Goal: Use online tool/utility: Utilize a website feature to perform a specific function

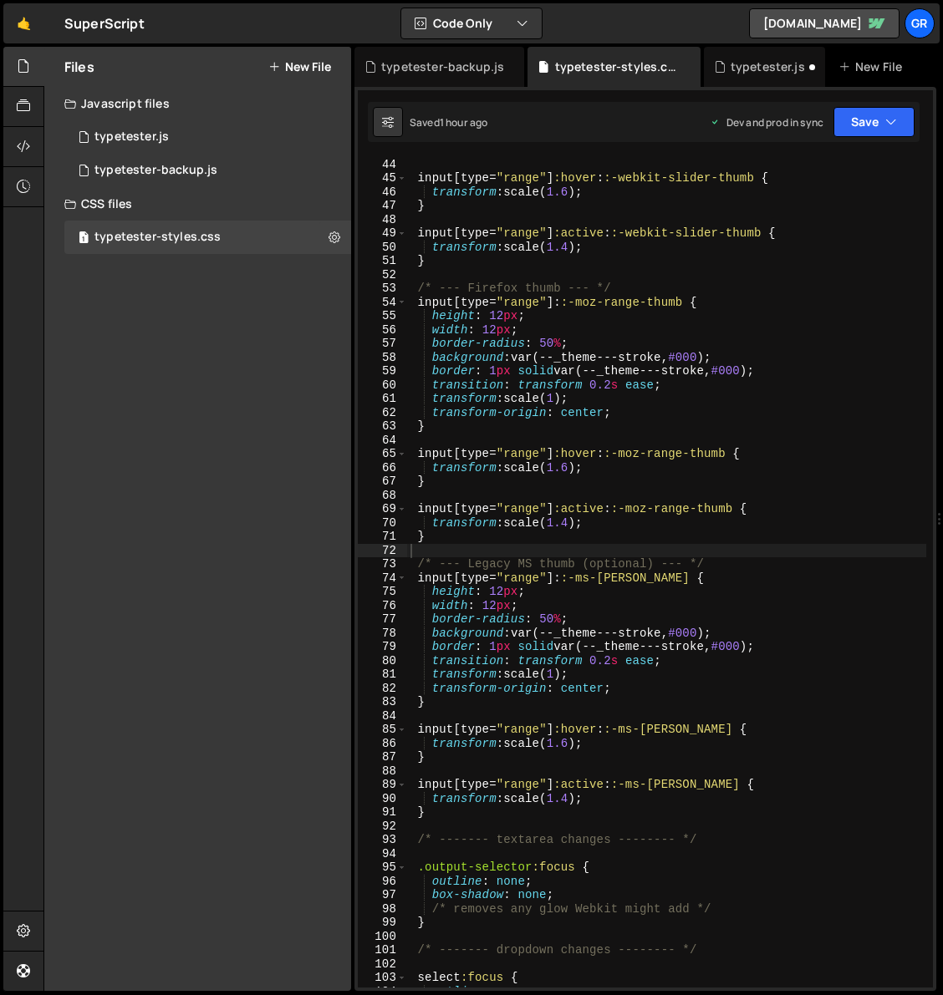
scroll to position [608, 0]
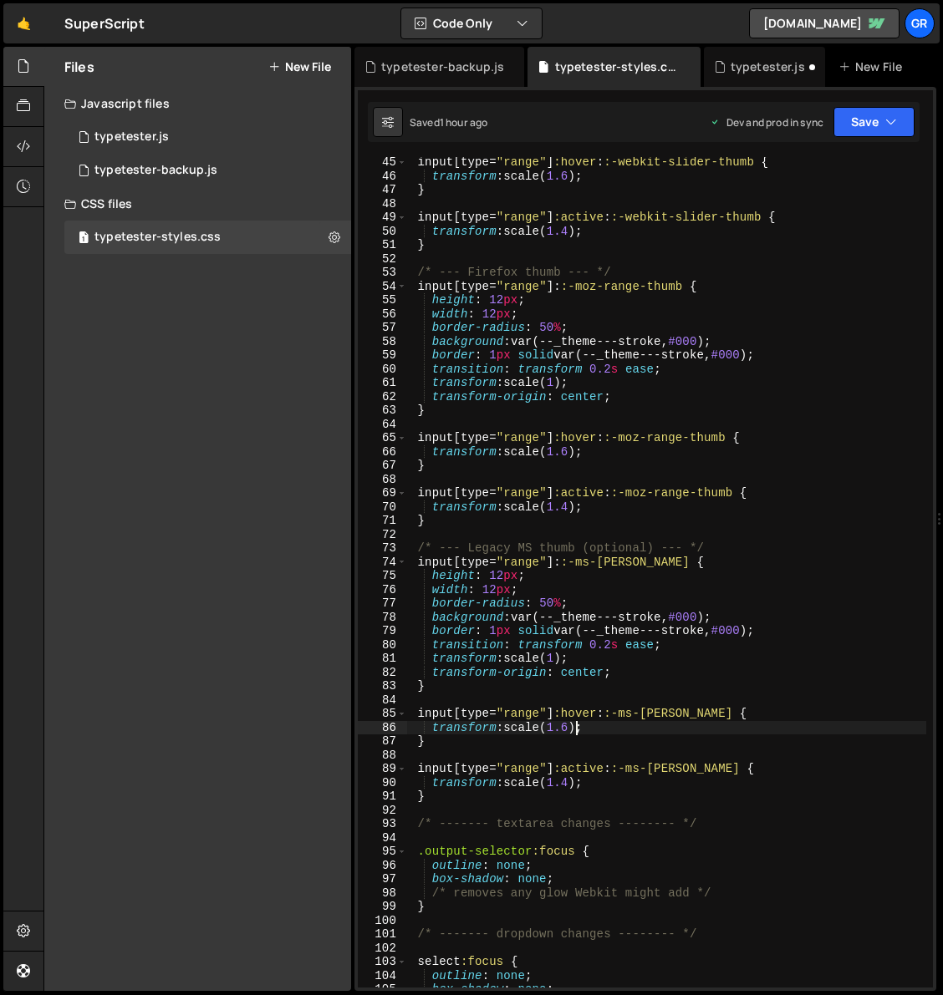
click at [573, 729] on div "input [ type = " range " ] :hover : :-webkit-slider-thumb { transform : scale( …" at bounding box center [666, 584] width 519 height 858
click at [575, 801] on div "input [ type = " range " ] :hover : :-webkit-slider-thumb { transform : scale( …" at bounding box center [666, 584] width 519 height 858
click at [575, 784] on div "input [ type = " range " ] :hover : :-webkit-slider-thumb { transform : scale( …" at bounding box center [666, 584] width 519 height 858
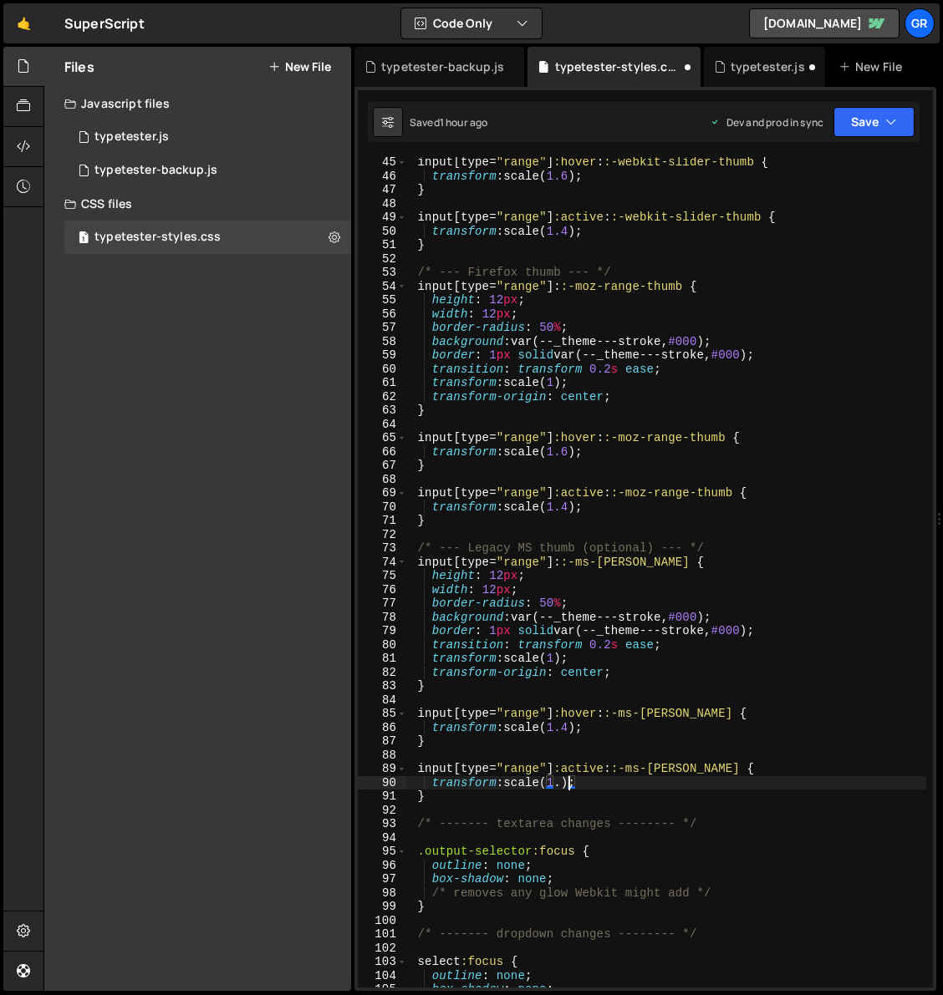
scroll to position [0, 11]
click at [761, 674] on div "input [ type = " range " ] :hover : :-webkit-slider-thumb { transform : scale( …" at bounding box center [666, 584] width 519 height 858
click at [574, 728] on div "input [ type = " range " ] :hover : :-webkit-slider-thumb { transform : scale( …" at bounding box center [666, 584] width 519 height 858
click at [512, 745] on div "input [ type = " range " ] :hover : :-webkit-slider-thumb { transform : scale( …" at bounding box center [666, 584] width 519 height 858
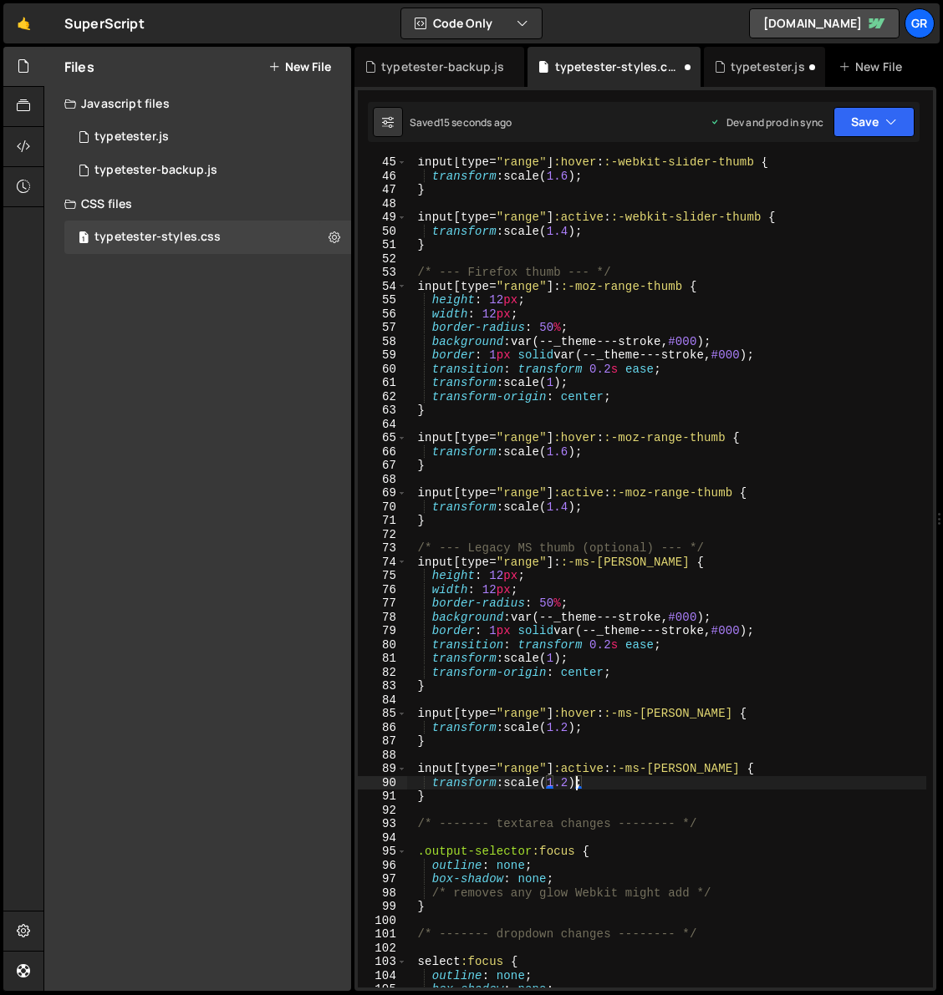
click at [573, 779] on div "input [ type = " range " ] :hover : :-webkit-slider-thumb { transform : scale( …" at bounding box center [666, 584] width 519 height 858
click at [709, 748] on div "input [ type = " range " ] :hover : :-webkit-slider-thumb { transform : scale( …" at bounding box center [666, 584] width 519 height 858
click at [575, 725] on div "input [ type = " range " ] :hover : :-webkit-slider-thumb { transform : scale( …" at bounding box center [666, 584] width 519 height 858
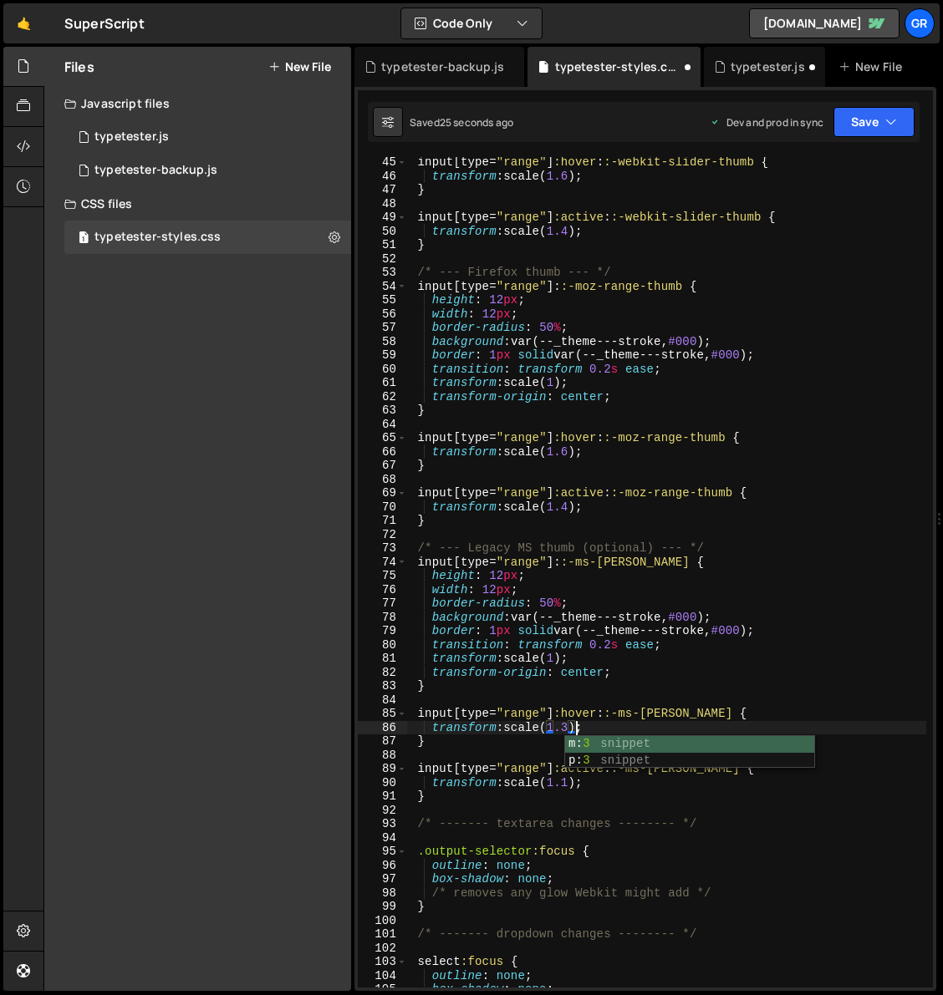
scroll to position [0, 11]
click at [633, 800] on div "input [ type = " range " ] :hover : :-webkit-slider-thumb { transform : scale( …" at bounding box center [666, 584] width 519 height 858
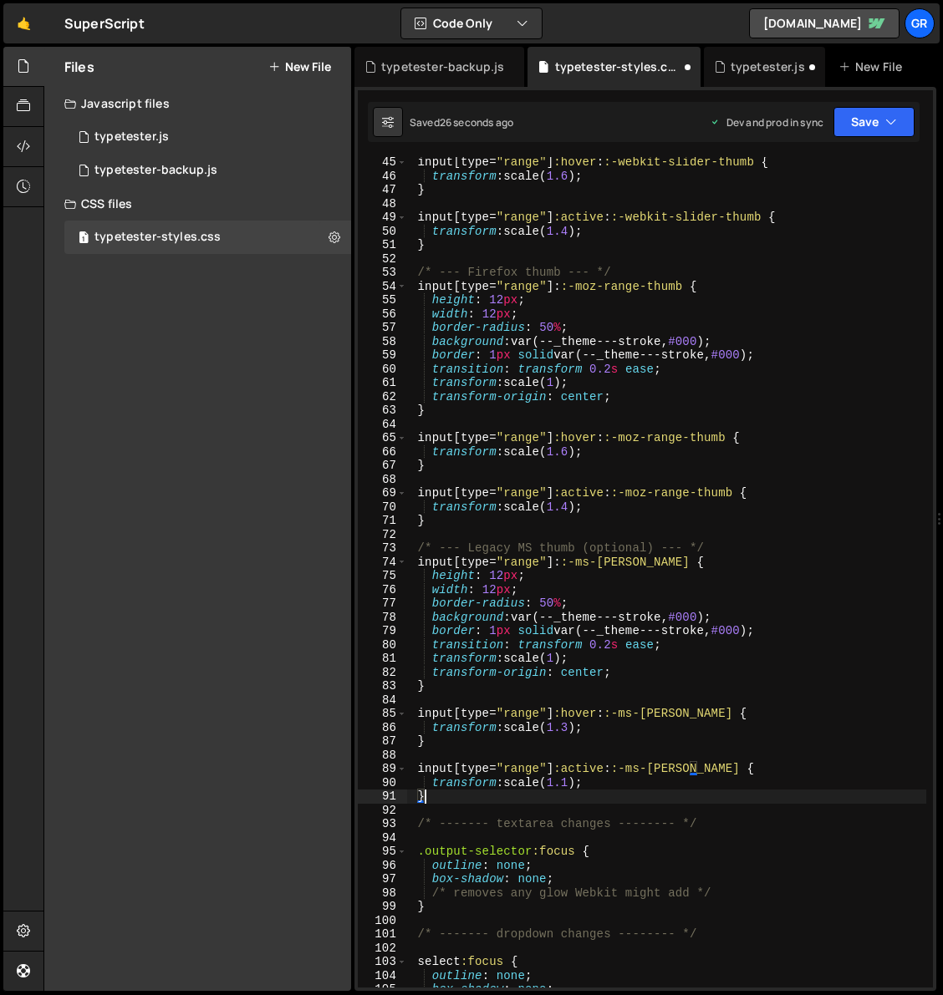
scroll to position [0, 0]
click at [577, 781] on div "input [ type = " range " ] :hover : :-webkit-slider-thumb { transform : scale( …" at bounding box center [666, 584] width 519 height 858
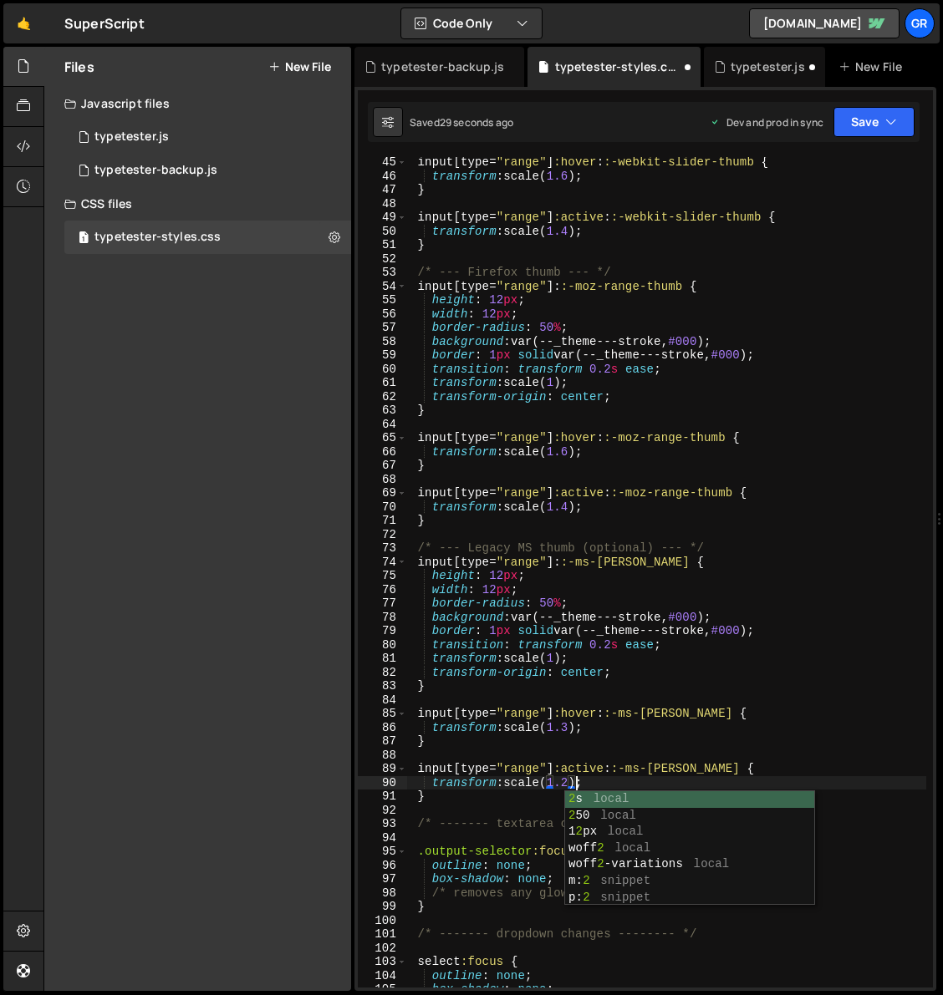
scroll to position [0, 11]
click at [576, 450] on div "input [ type = " range " ] :hover : :-webkit-slider-thumb { transform : scale( …" at bounding box center [666, 584] width 519 height 858
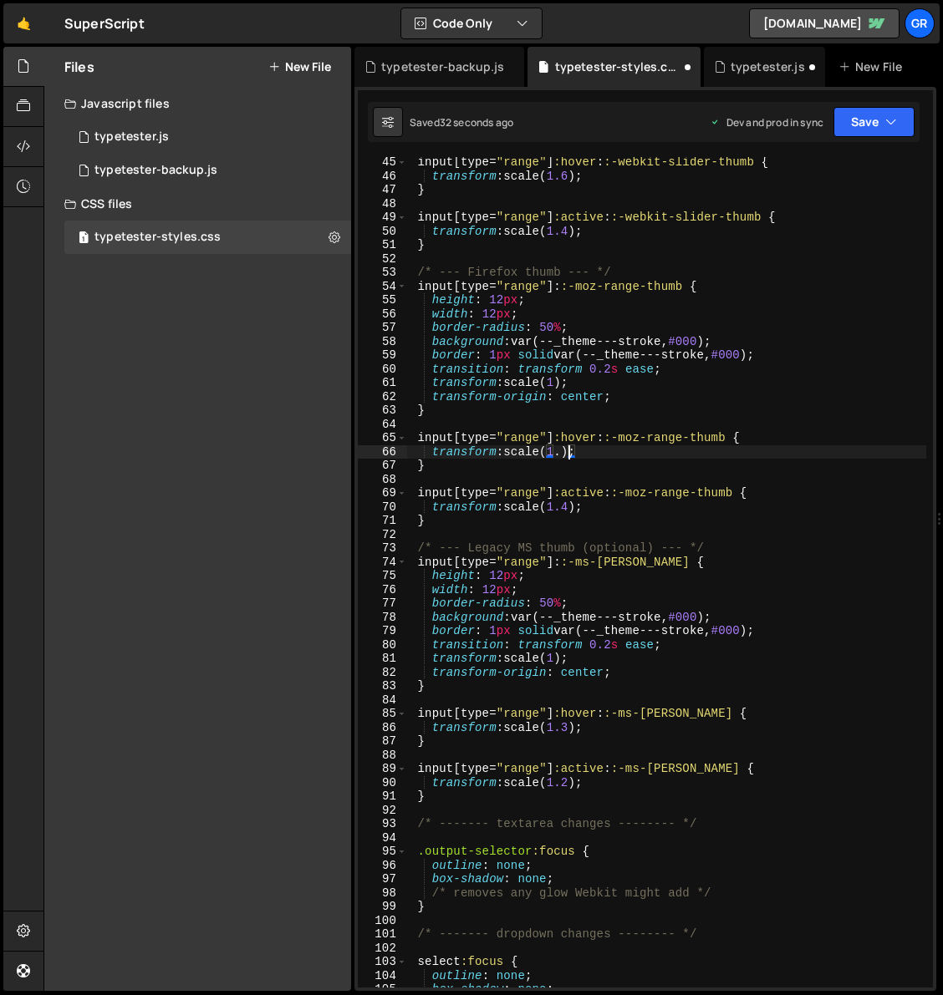
type textarea "transform: scale(1.3);"
click at [650, 528] on div "input [ type = " range " ] :hover : :-webkit-slider-thumb { transform : scale( …" at bounding box center [666, 584] width 519 height 858
click at [579, 511] on div "input [ type = " range " ] :hover : :-webkit-slider-thumb { transform : scale( …" at bounding box center [666, 584] width 519 height 858
click at [577, 506] on div "input [ type = " range " ] :hover : :-webkit-slider-thumb { transform : scale( …" at bounding box center [666, 584] width 519 height 858
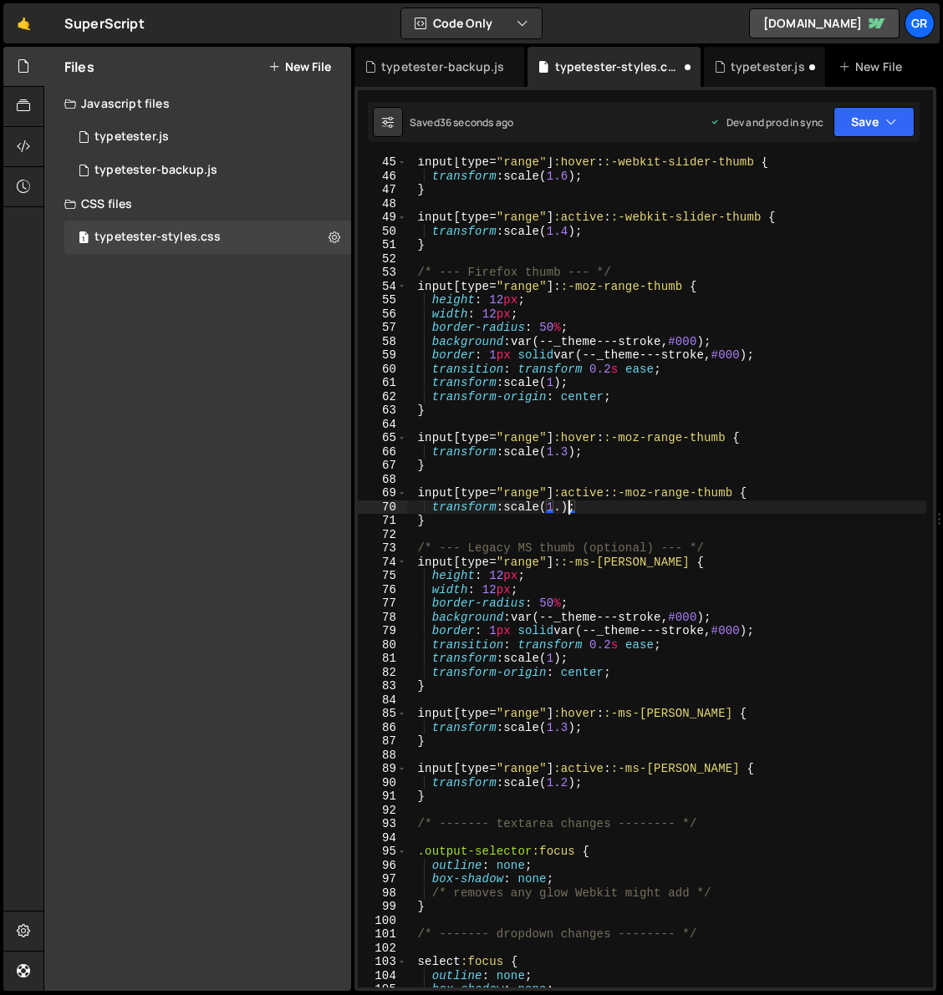
scroll to position [0, 11]
click at [628, 463] on div "input [ type = " range " ] :hover : :-webkit-slider-thumb { transform : scale( …" at bounding box center [666, 584] width 519 height 858
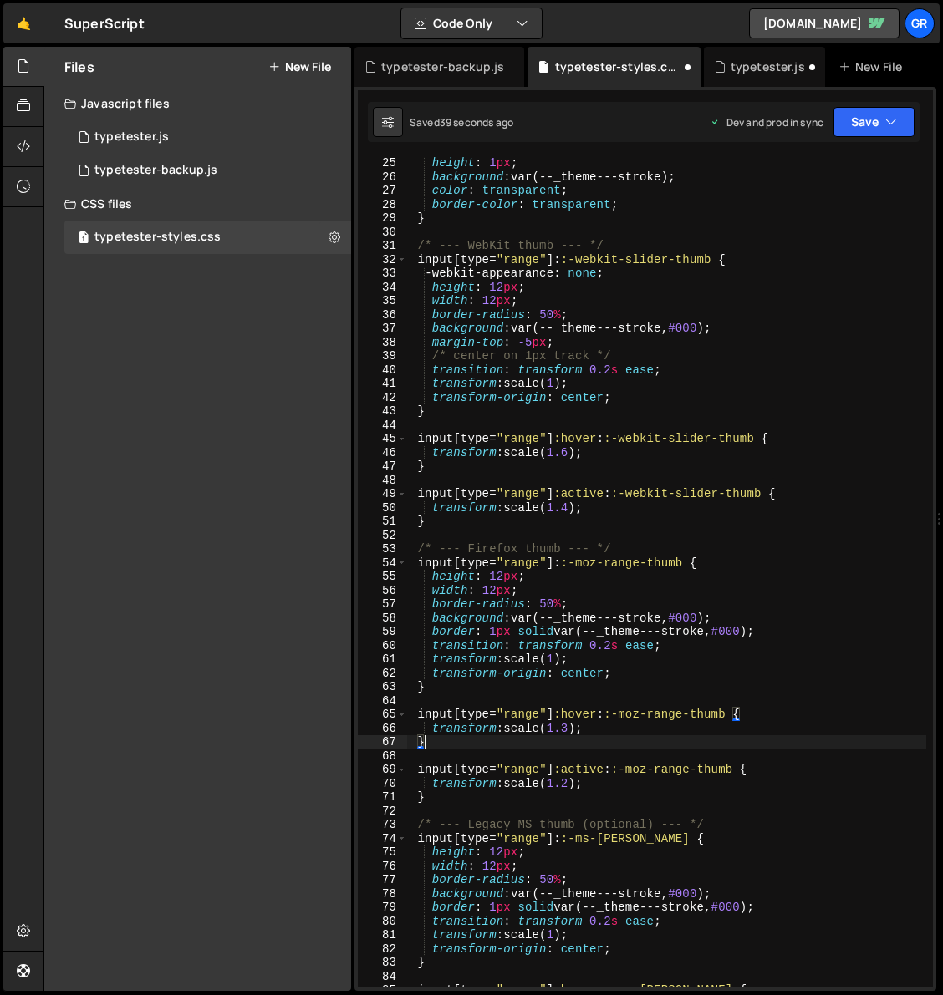
scroll to position [331, 0]
click at [576, 455] on div "height : 1 px ; background : var(--_theme---stroke) ; color : transparent ; bor…" at bounding box center [666, 585] width 519 height 858
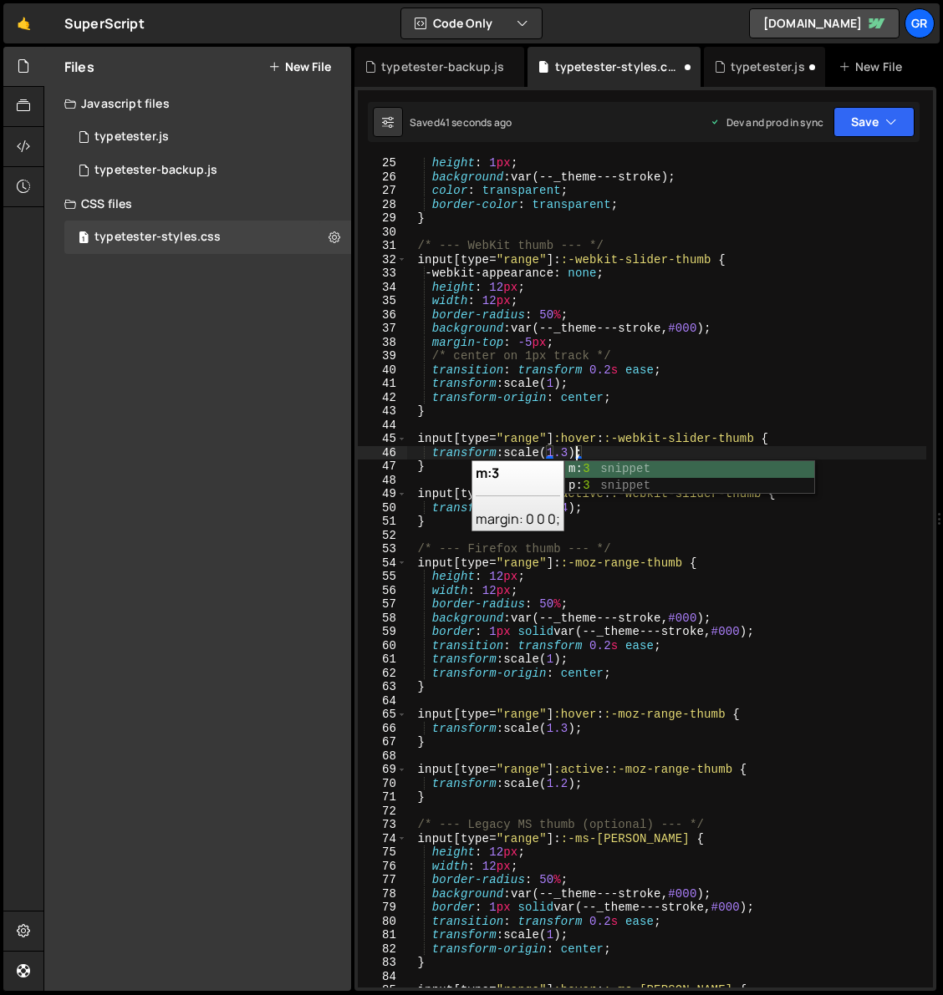
scroll to position [0, 11]
click at [582, 504] on div "height : 1 px ; background : var(--_theme---stroke) ; color : transparent ; bor…" at bounding box center [666, 585] width 519 height 858
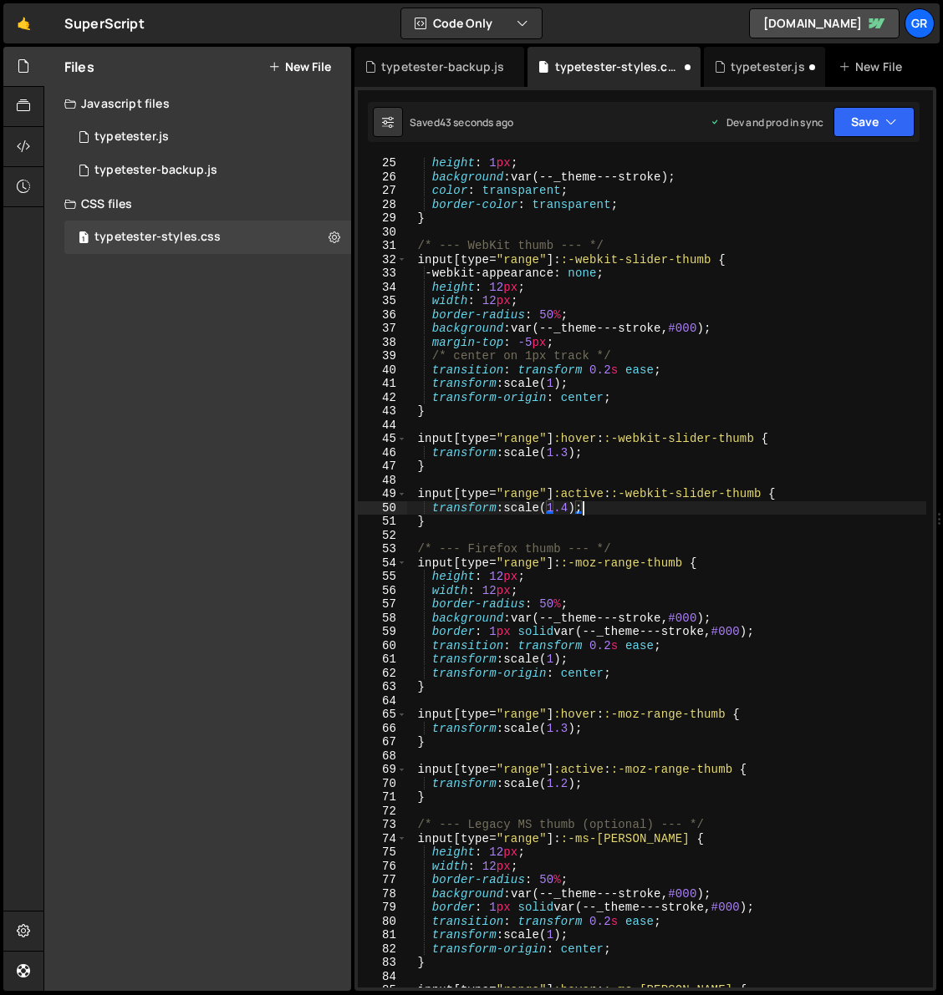
click at [577, 506] on div "height : 1 px ; background : var(--_theme---stroke) ; color : transparent ; bor…" at bounding box center [666, 585] width 519 height 858
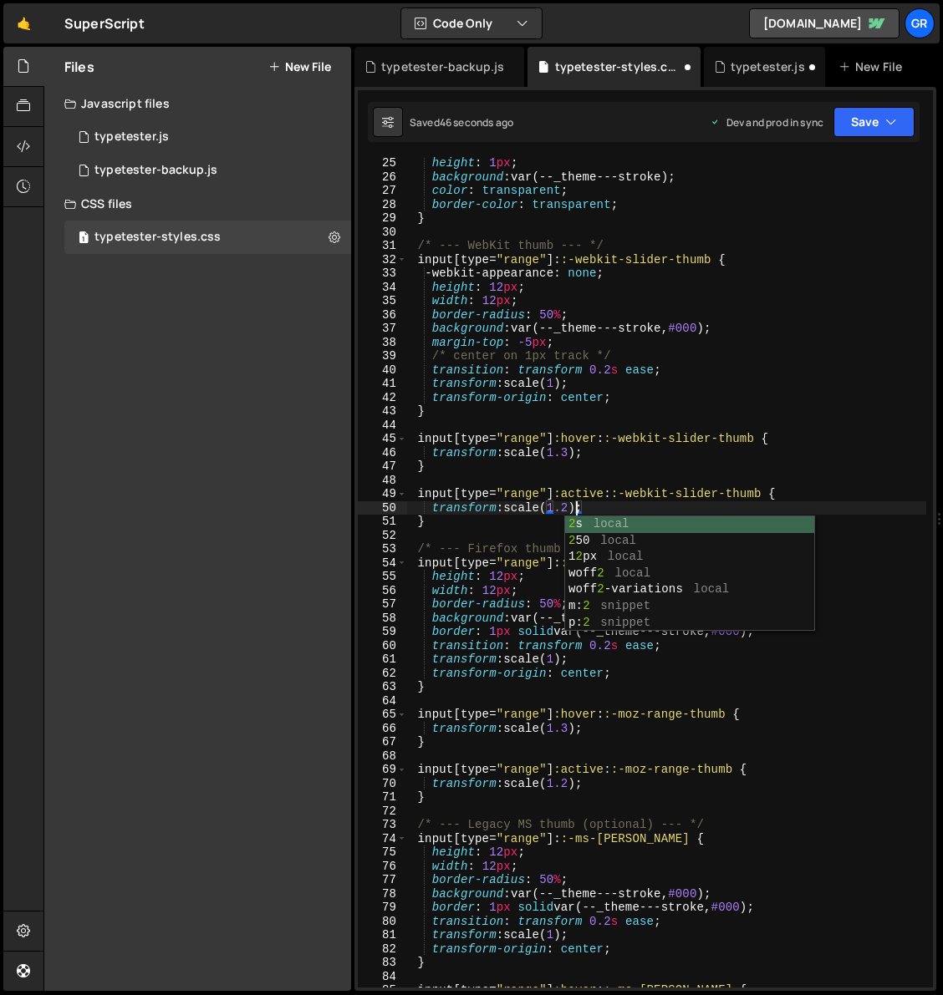
click at [688, 417] on div "height : 1 px ; background : var(--_theme---stroke) ; color : transparent ; bor…" at bounding box center [666, 585] width 519 height 858
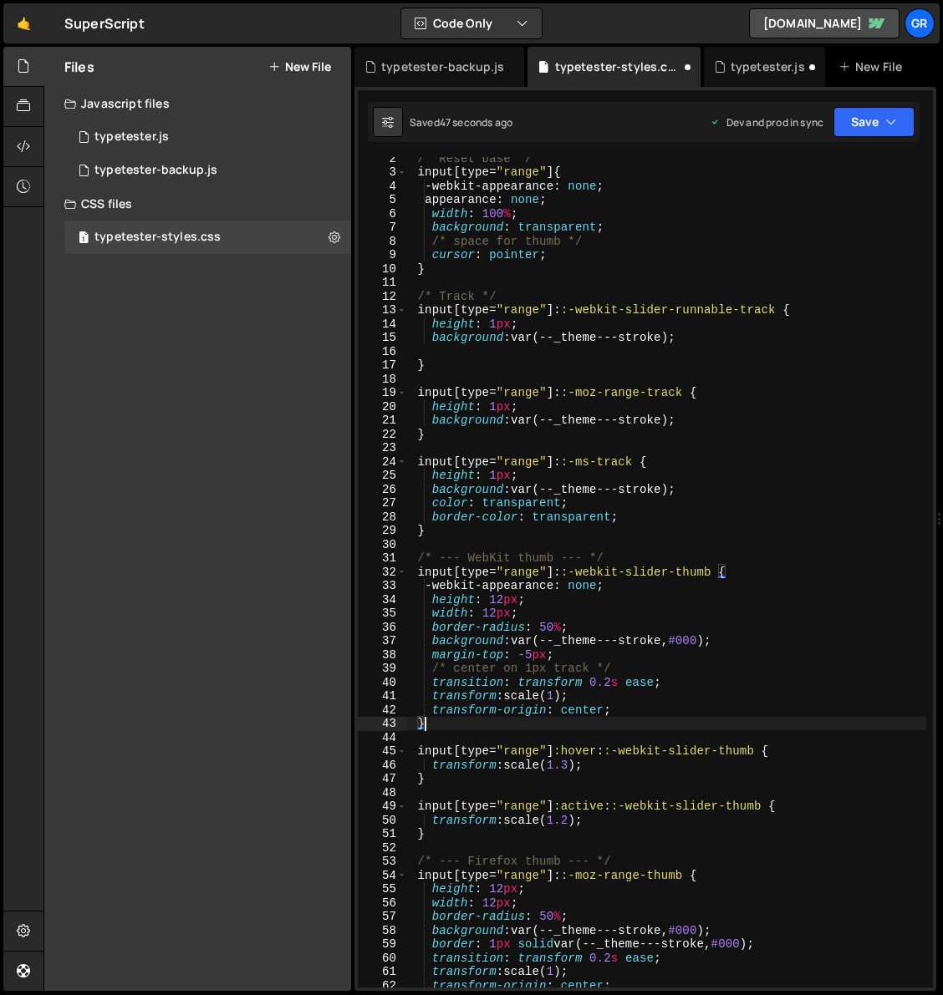
scroll to position [0, 0]
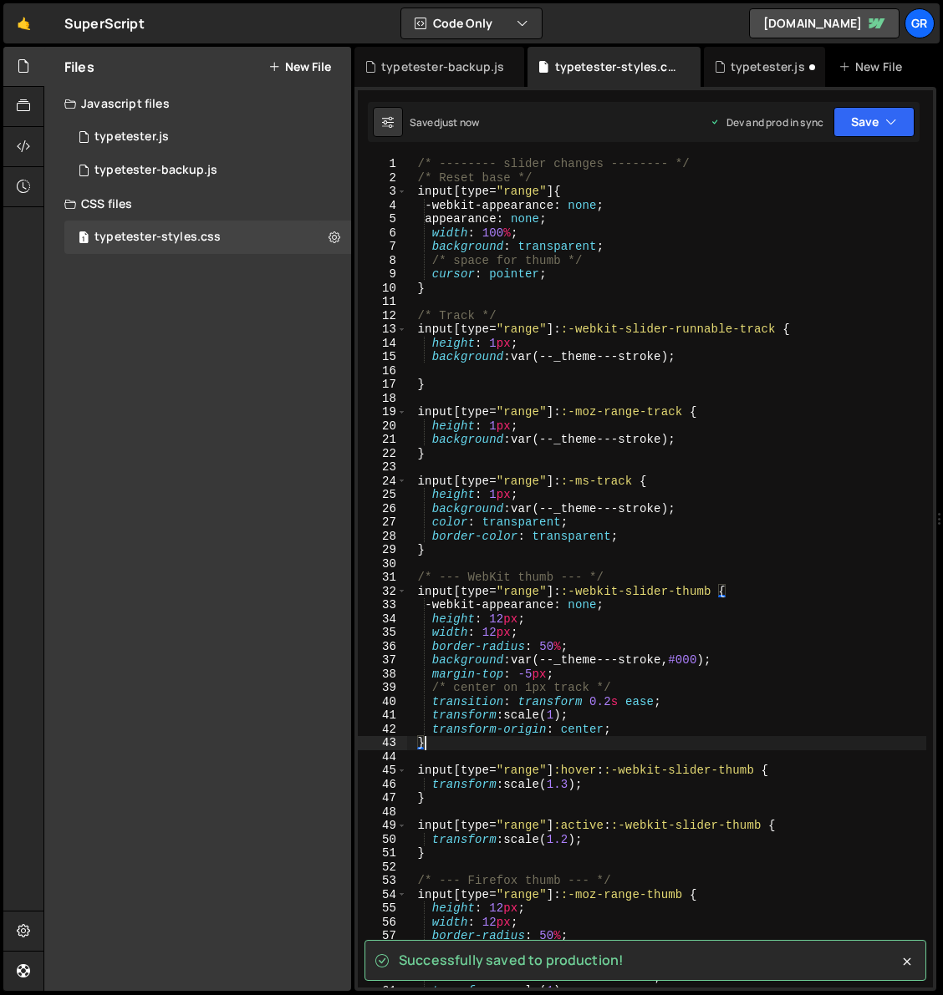
type textarea "}"
